Goal: Find specific page/section: Find specific page/section

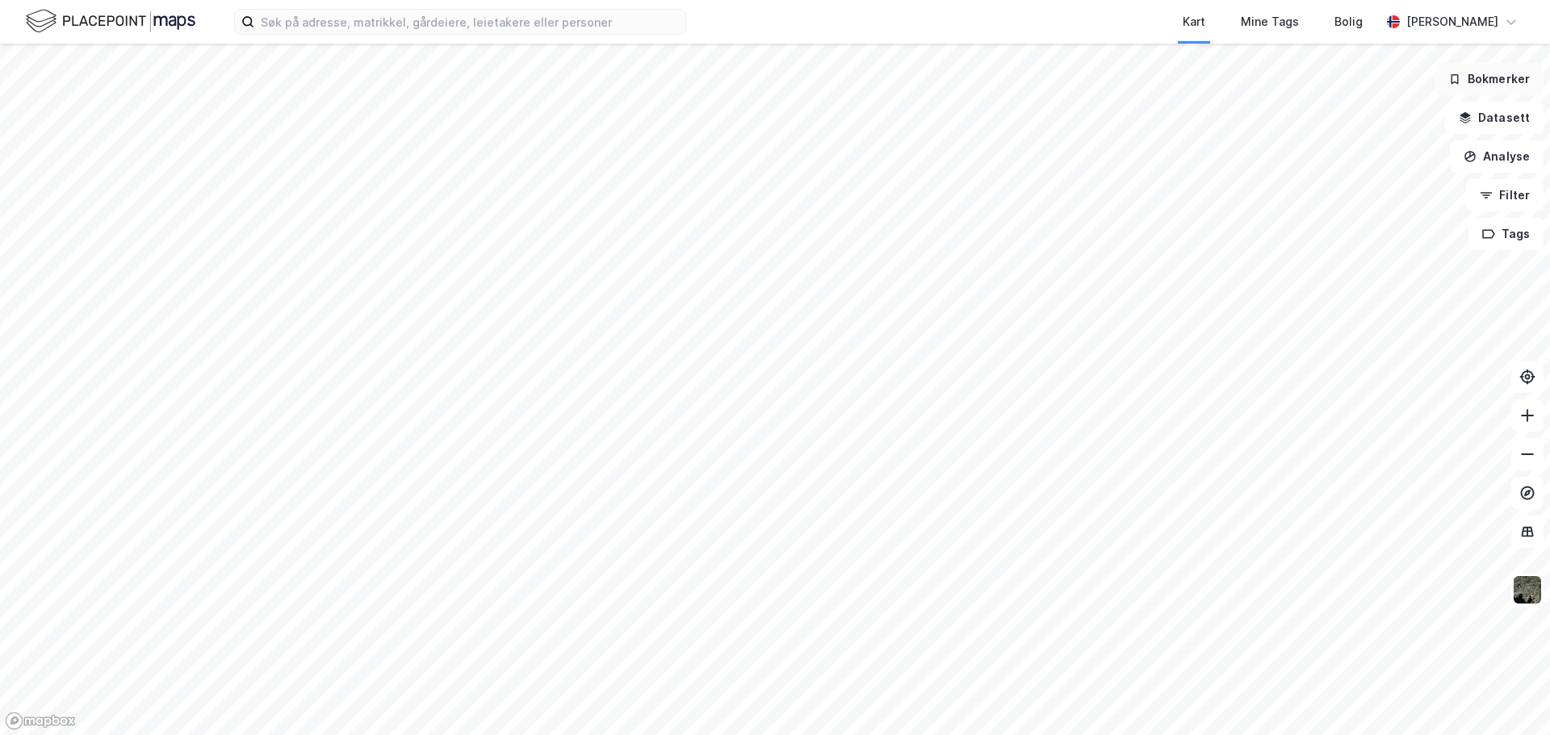
click at [1492, 75] on button "Bokmerker" at bounding box center [1488, 79] width 109 height 32
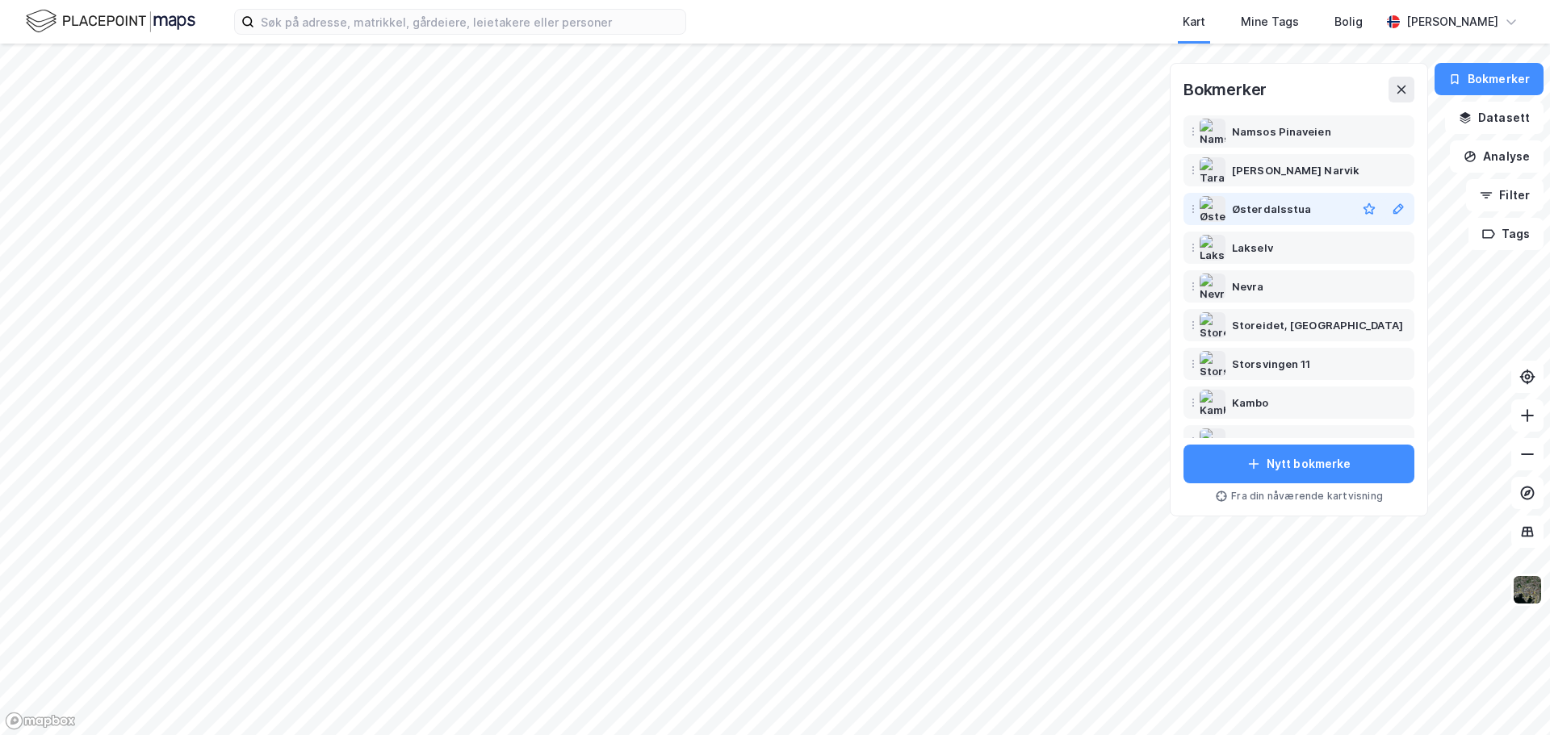
click at [1275, 214] on div "Østerdalsstua" at bounding box center [1271, 208] width 79 height 19
